Goal: Navigation & Orientation: Find specific page/section

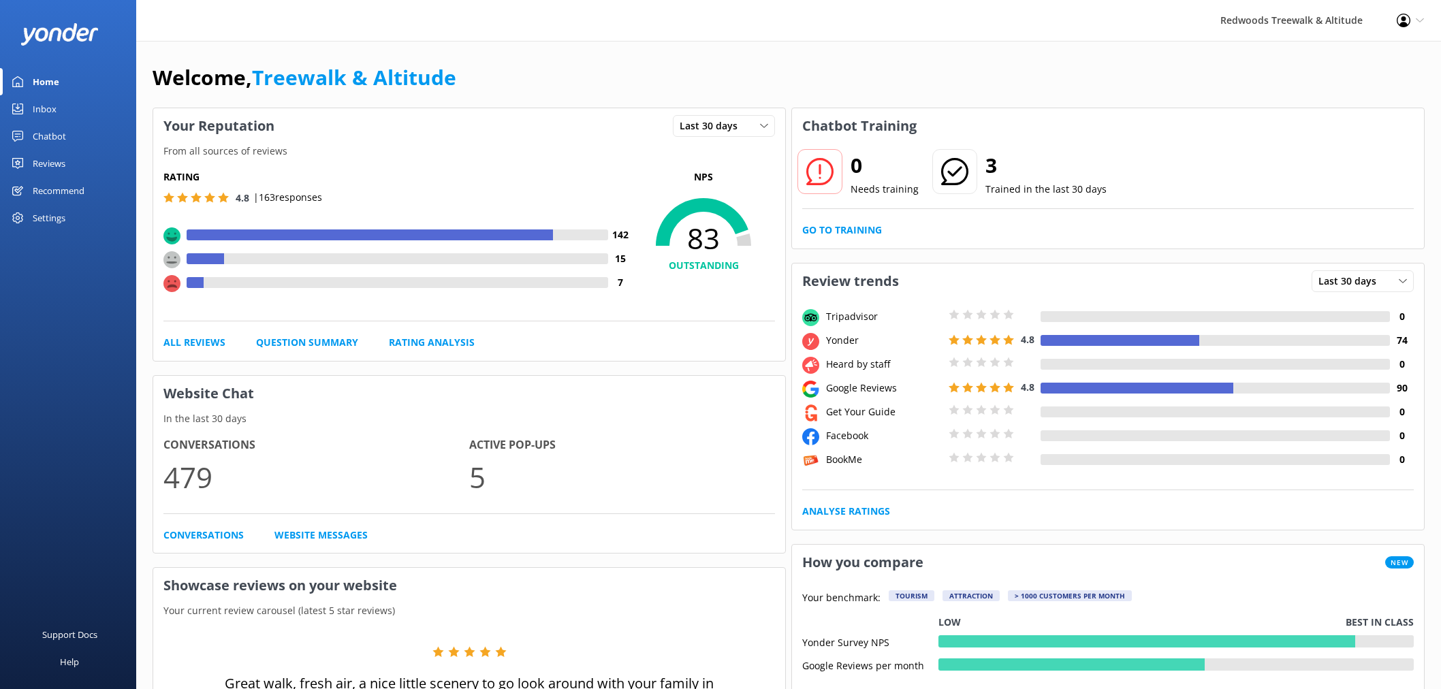
click at [85, 160] on link "Reviews" at bounding box center [68, 163] width 136 height 27
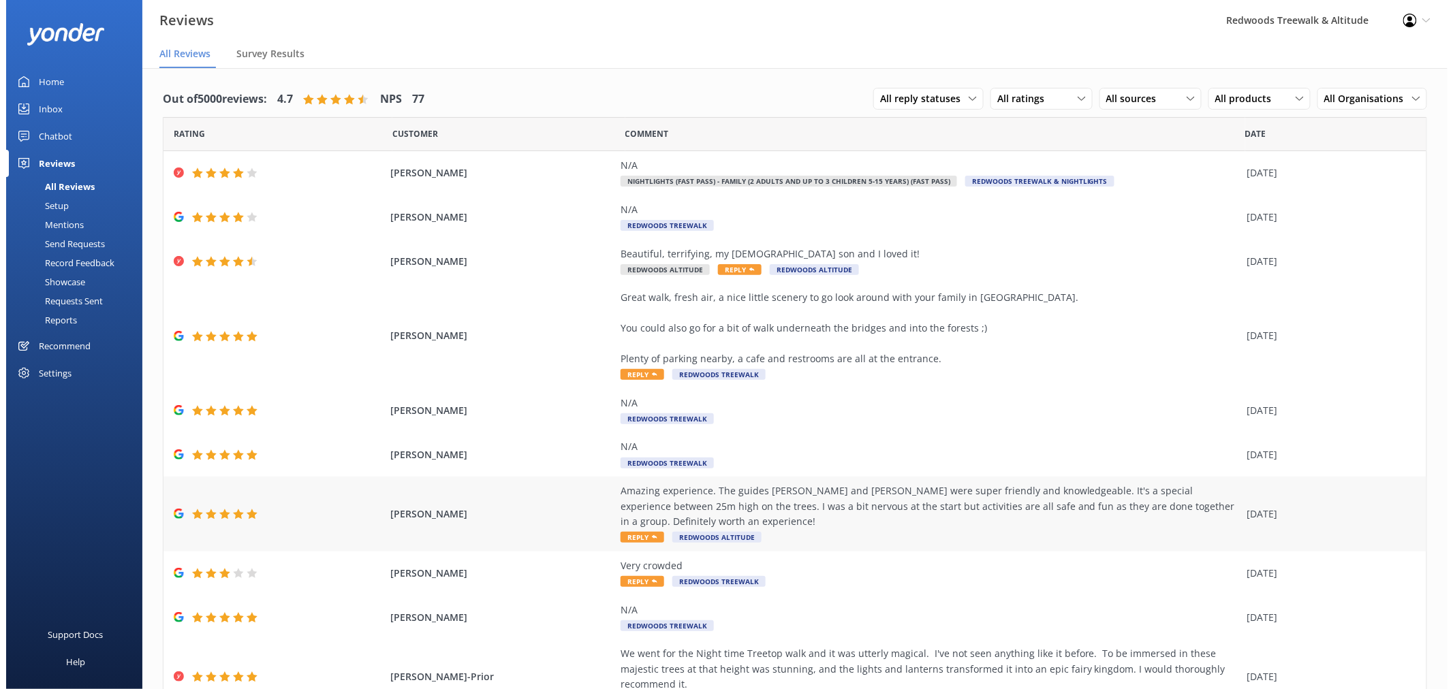
scroll to position [39, 0]
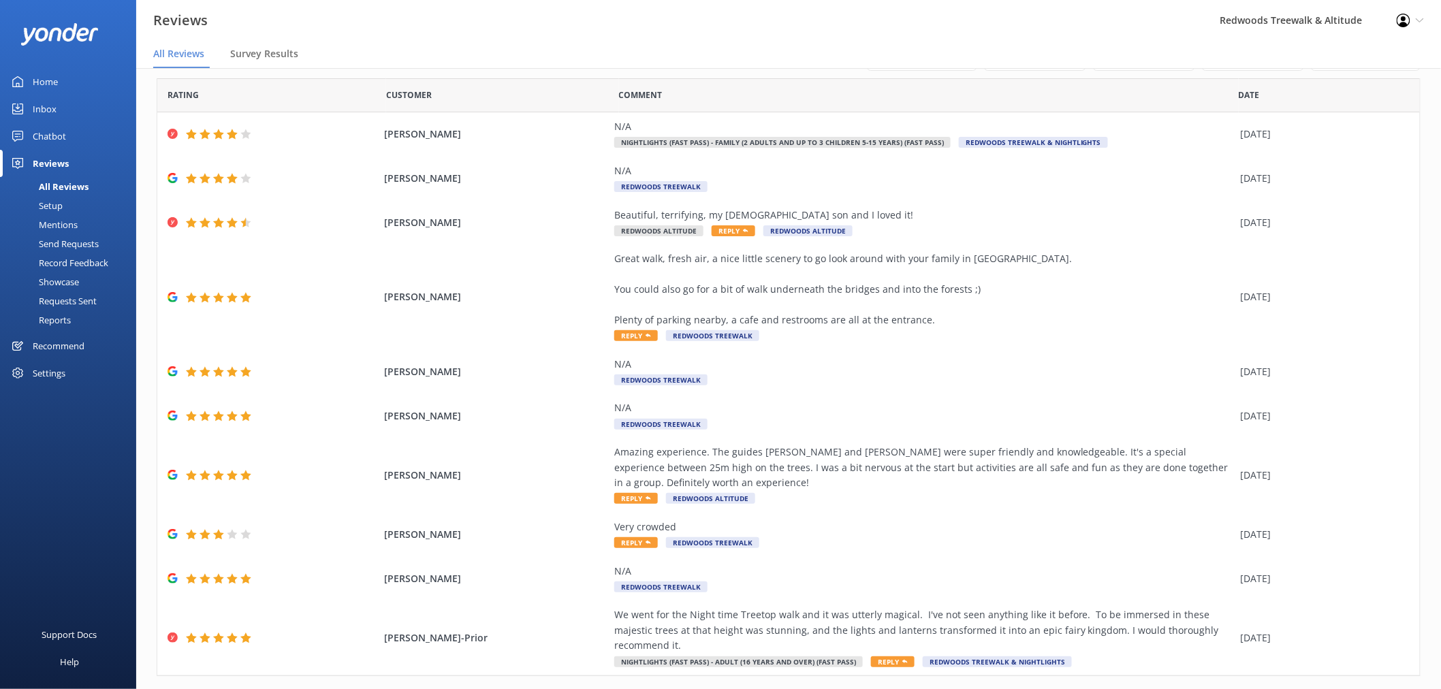
click at [69, 106] on link "Inbox" at bounding box center [68, 108] width 136 height 27
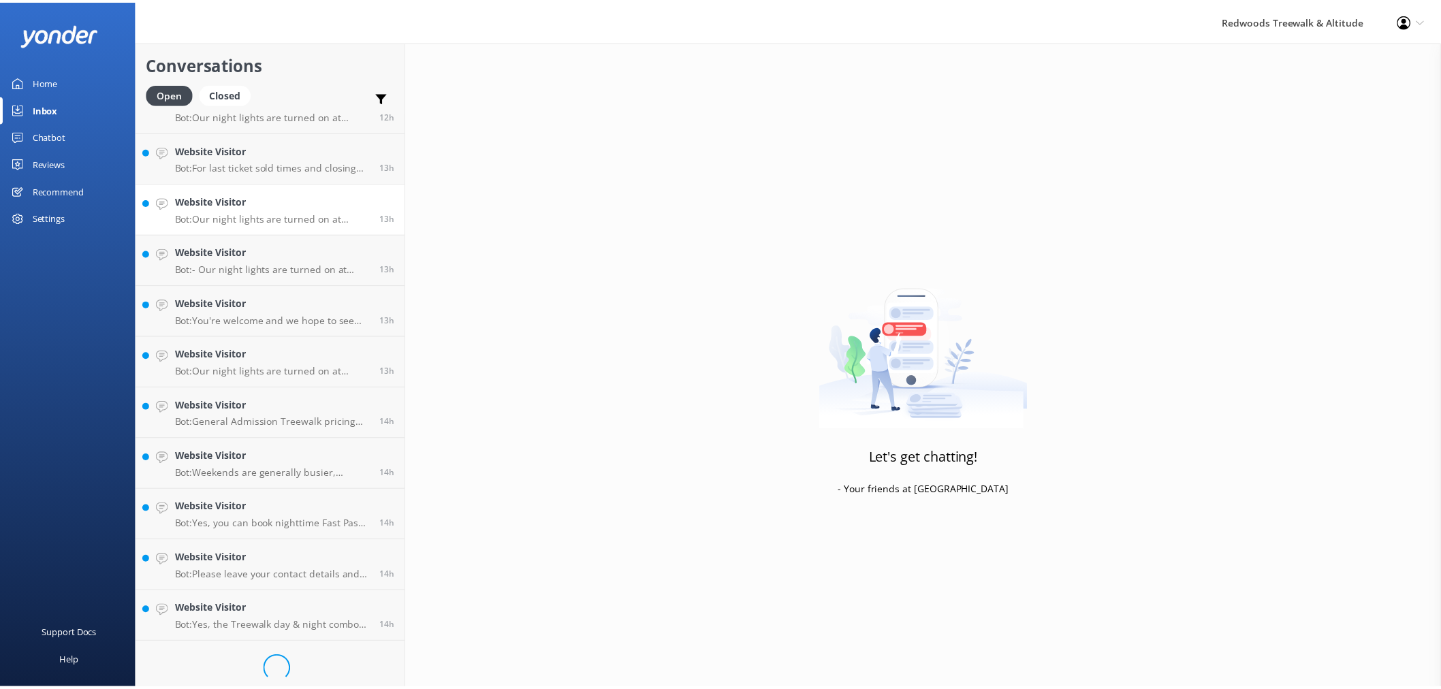
scroll to position [499, 0]
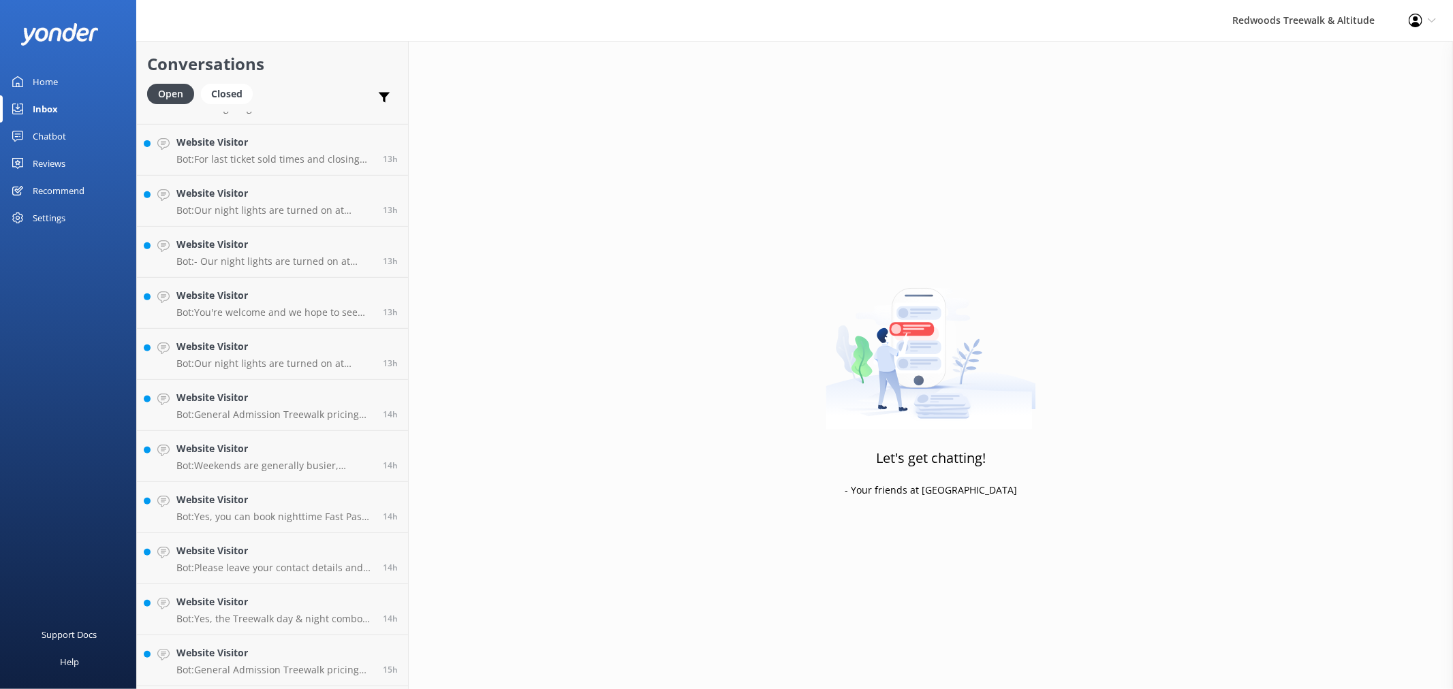
click at [76, 72] on link "Home" at bounding box center [68, 81] width 136 height 27
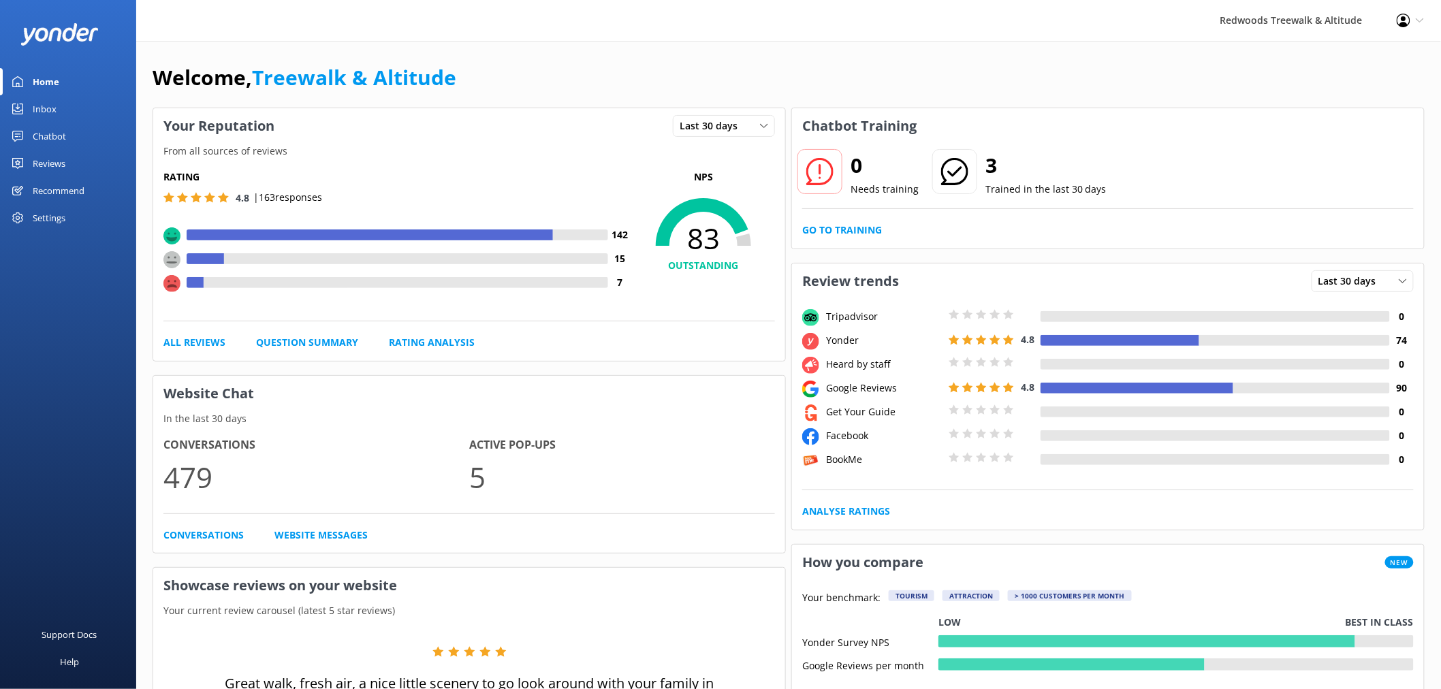
click at [35, 152] on div "Reviews" at bounding box center [49, 163] width 33 height 27
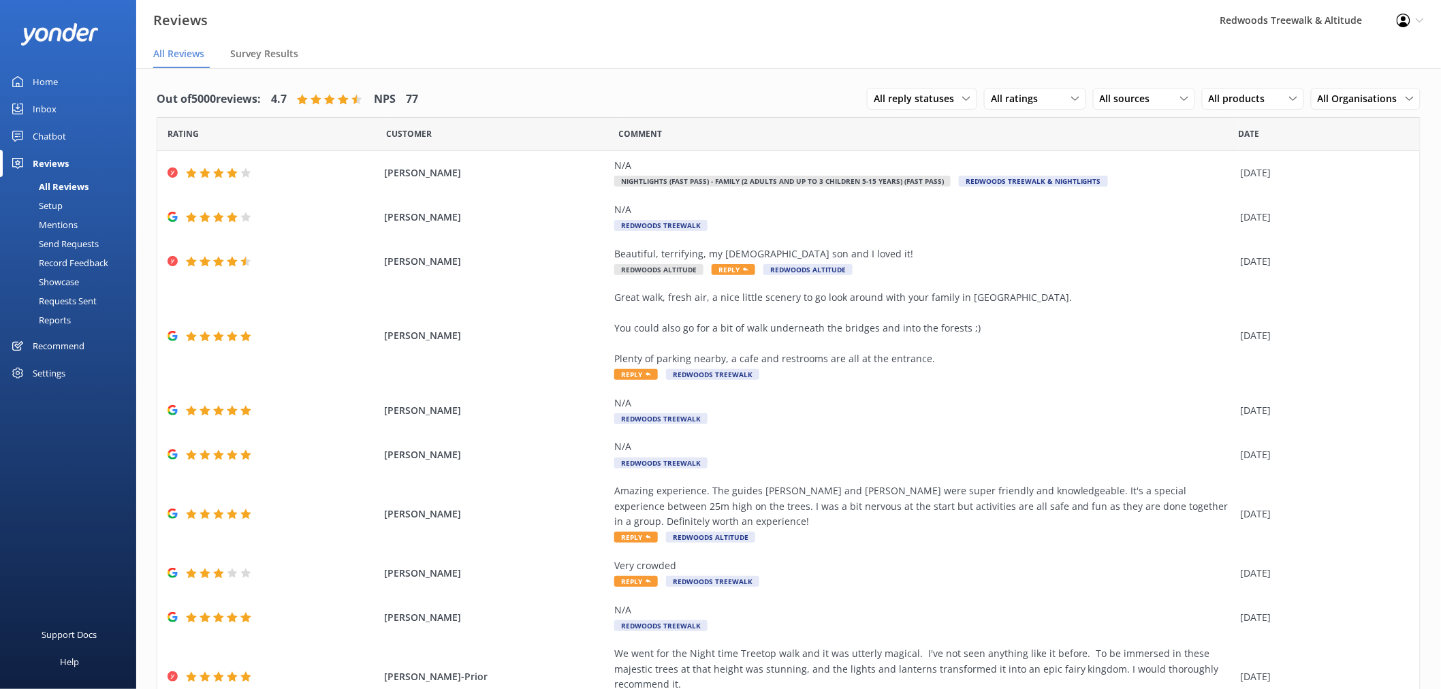
click at [55, 104] on div "Inbox" at bounding box center [45, 108] width 24 height 27
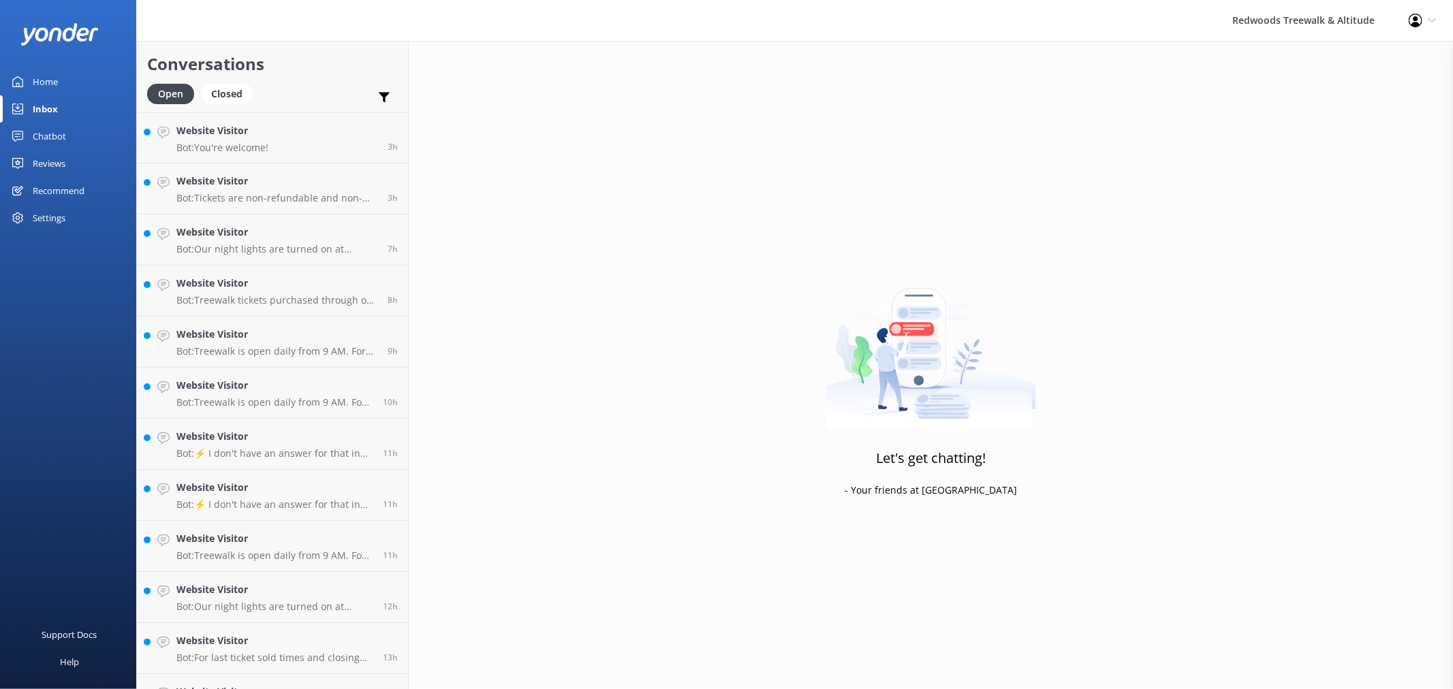
click at [112, 86] on link "Home" at bounding box center [68, 81] width 136 height 27
